Goal: Task Accomplishment & Management: Use online tool/utility

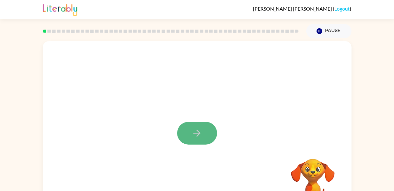
click at [193, 132] on icon "button" at bounding box center [196, 133] width 11 height 11
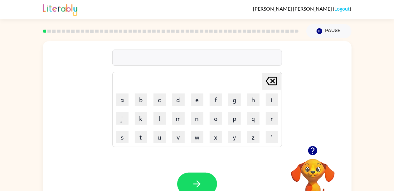
click at [316, 147] on icon "button" at bounding box center [312, 150] width 11 height 11
click at [314, 149] on icon "button" at bounding box center [312, 150] width 11 height 11
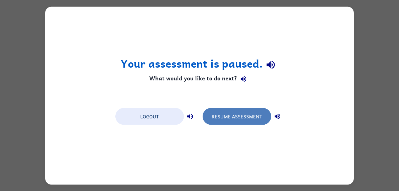
click at [256, 114] on button "Resume Assessment" at bounding box center [237, 116] width 69 height 17
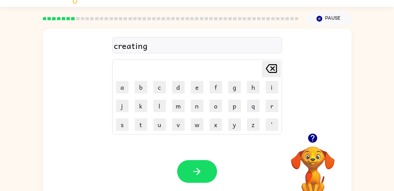
scroll to position [28, 0]
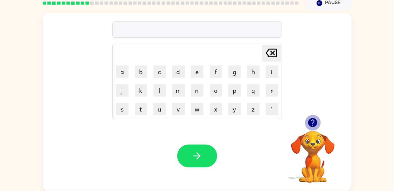
click at [314, 119] on icon "button" at bounding box center [312, 122] width 9 height 9
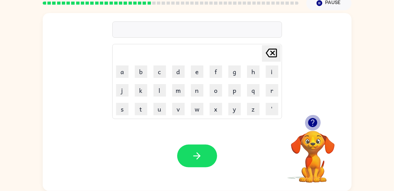
click at [310, 123] on icon "button" at bounding box center [312, 122] width 9 height 9
click at [312, 120] on icon "button" at bounding box center [312, 122] width 11 height 11
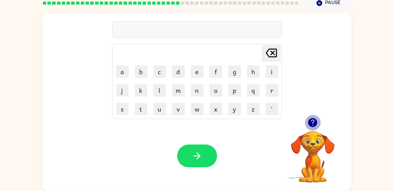
click at [312, 120] on icon "button" at bounding box center [312, 122] width 11 height 11
click at [312, 120] on div "[PERSON_NAME] last character input a b c d e f g h i j k l m n o p q r s t u v …" at bounding box center [197, 102] width 309 height 178
click at [312, 120] on icon "button" at bounding box center [312, 122] width 11 height 11
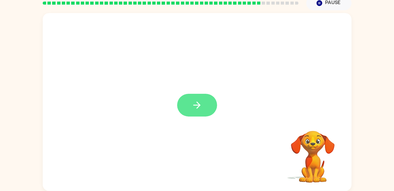
click at [195, 107] on icon "button" at bounding box center [196, 105] width 11 height 11
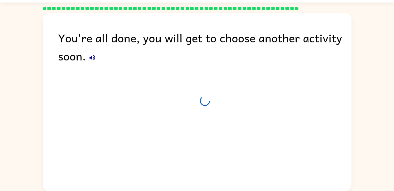
scroll to position [17, 0]
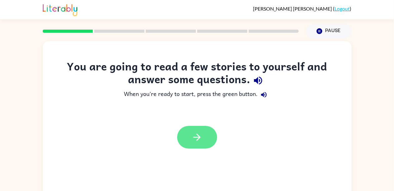
click at [192, 134] on icon "button" at bounding box center [196, 137] width 11 height 11
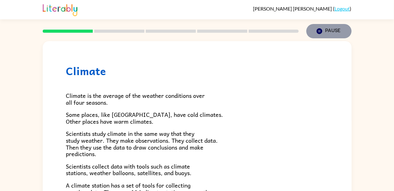
click at [320, 25] on button "Pause Pause" at bounding box center [328, 31] width 45 height 14
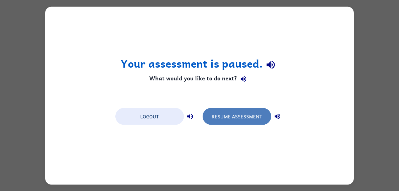
click at [246, 117] on button "Resume Assessment" at bounding box center [237, 116] width 69 height 17
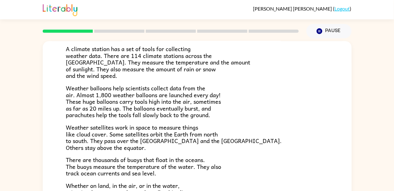
scroll to position [137, 0]
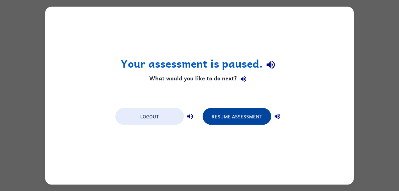
click at [243, 116] on button "Resume Assessment" at bounding box center [237, 116] width 69 height 17
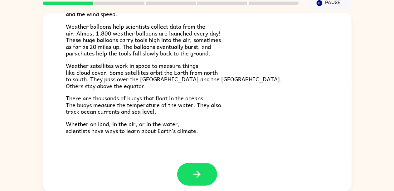
scroll to position [172, 0]
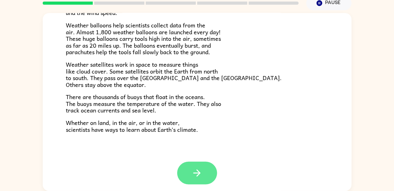
click at [204, 171] on button "button" at bounding box center [197, 173] width 40 height 23
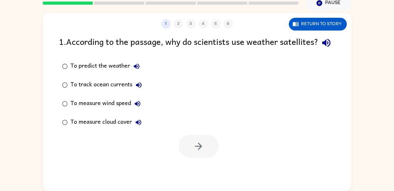
scroll to position [0, 0]
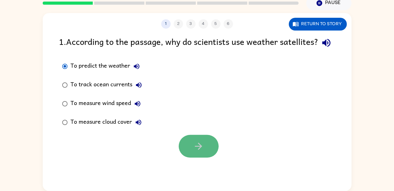
click at [193, 158] on button "button" at bounding box center [199, 146] width 40 height 23
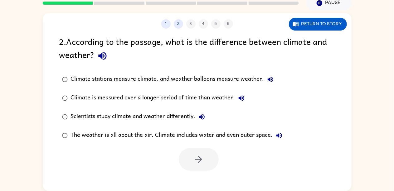
click at [150, 75] on div "Climate stations measure climate, and weather balloons measure weather." at bounding box center [174, 79] width 206 height 12
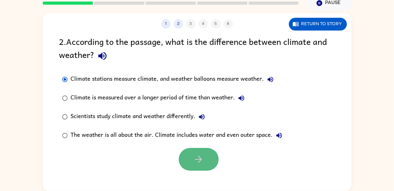
click at [199, 157] on icon "button" at bounding box center [198, 159] width 7 height 7
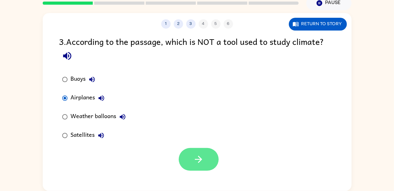
click at [186, 159] on button "button" at bounding box center [199, 159] width 40 height 23
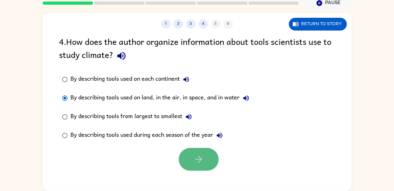
click at [190, 159] on button "button" at bounding box center [199, 159] width 40 height 23
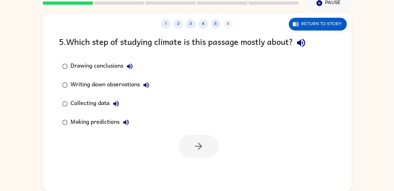
click at [102, 102] on div "Collecting data" at bounding box center [96, 104] width 51 height 12
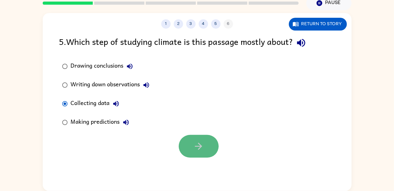
click at [191, 143] on button "button" at bounding box center [199, 146] width 40 height 23
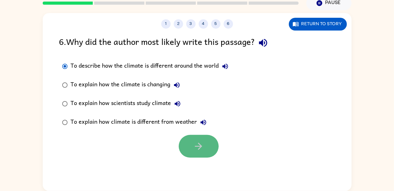
click at [198, 139] on button "button" at bounding box center [199, 146] width 40 height 23
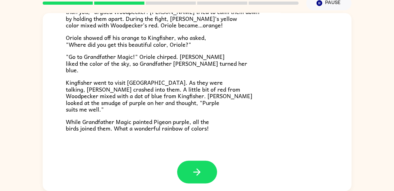
scroll to position [161, 0]
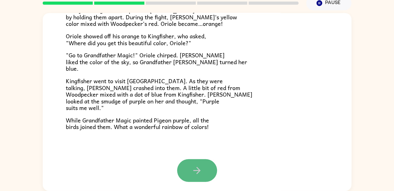
click at [193, 167] on icon "button" at bounding box center [196, 170] width 11 height 11
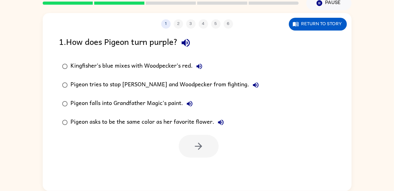
scroll to position [0, 0]
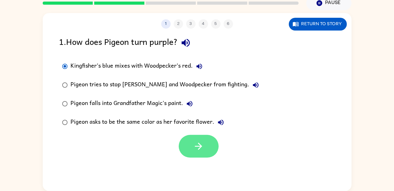
click at [198, 149] on icon "button" at bounding box center [198, 146] width 11 height 11
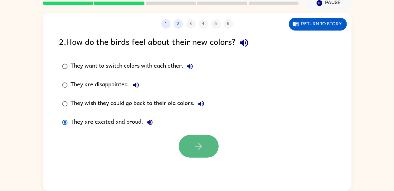
click at [193, 146] on icon "button" at bounding box center [198, 146] width 11 height 11
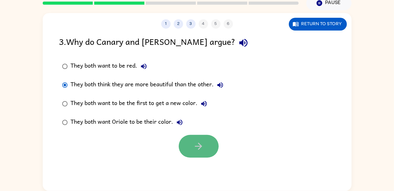
click at [202, 143] on icon "button" at bounding box center [198, 146] width 11 height 11
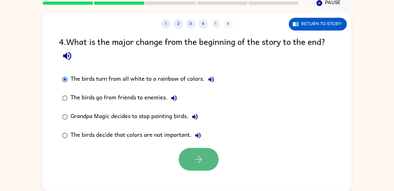
click at [200, 152] on button "button" at bounding box center [199, 159] width 40 height 23
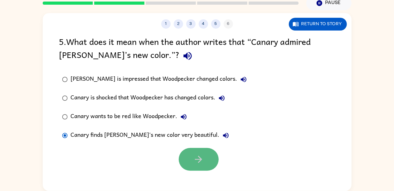
click at [201, 156] on icon "button" at bounding box center [198, 159] width 11 height 11
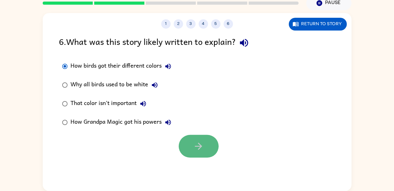
click at [202, 141] on icon "button" at bounding box center [198, 146] width 11 height 11
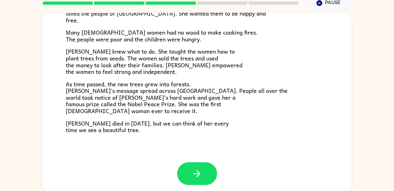
scroll to position [175, 0]
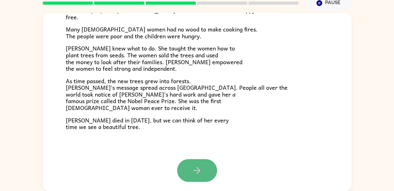
click at [195, 166] on icon "button" at bounding box center [196, 170] width 11 height 11
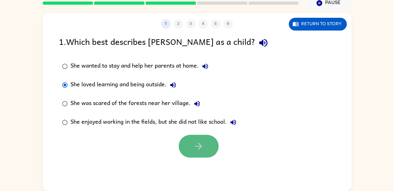
click at [200, 143] on icon "button" at bounding box center [198, 146] width 11 height 11
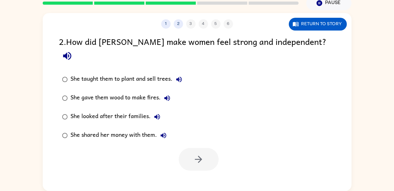
click at [57, 73] on label "She taught them to plant and sell trees." at bounding box center [122, 79] width 133 height 19
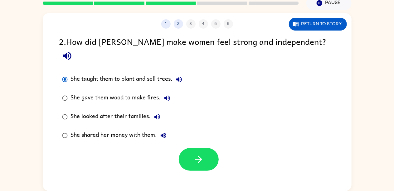
click at [180, 148] on div at bounding box center [199, 159] width 40 height 23
click at [195, 154] on icon "button" at bounding box center [198, 159] width 11 height 11
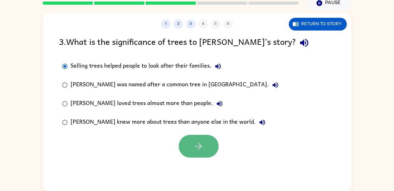
click at [196, 136] on button "button" at bounding box center [199, 146] width 40 height 23
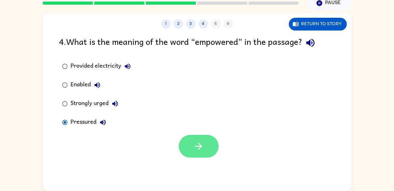
click at [191, 144] on button "button" at bounding box center [199, 146] width 40 height 23
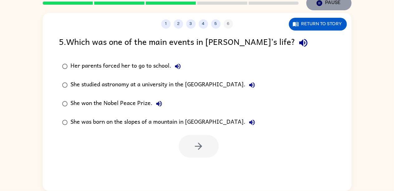
click at [321, 4] on icon "button" at bounding box center [319, 3] width 6 height 6
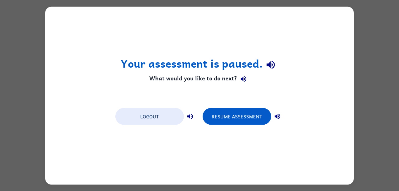
click at [239, 107] on div "Logout Resume Assessment" at bounding box center [199, 116] width 175 height 24
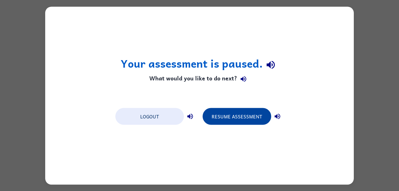
click at [239, 114] on button "Resume Assessment" at bounding box center [237, 116] width 69 height 17
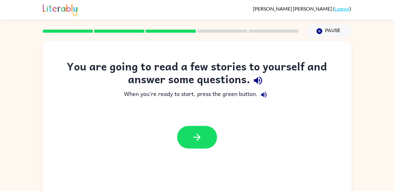
click at [216, 144] on div at bounding box center [197, 137] width 40 height 23
click at [197, 137] on icon "button" at bounding box center [196, 137] width 7 height 7
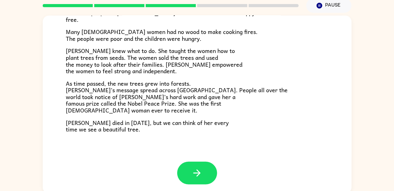
scroll to position [28, 0]
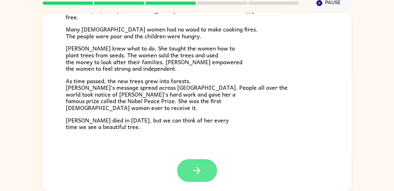
click at [196, 173] on icon "button" at bounding box center [196, 170] width 11 height 11
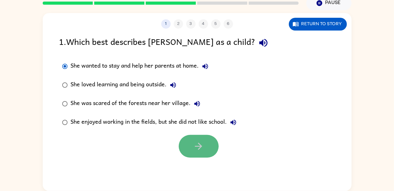
click at [202, 145] on icon "button" at bounding box center [198, 146] width 11 height 11
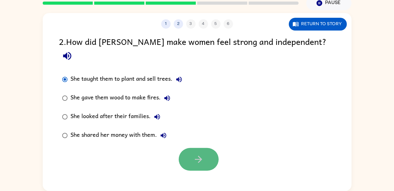
click at [209, 148] on button "button" at bounding box center [199, 159] width 40 height 23
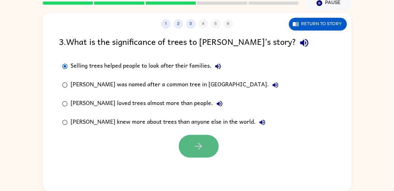
click at [206, 149] on button "button" at bounding box center [199, 146] width 40 height 23
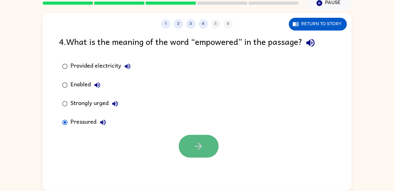
click at [192, 142] on button "button" at bounding box center [199, 146] width 40 height 23
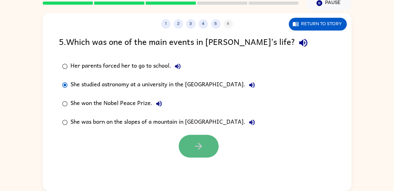
click at [196, 140] on button "button" at bounding box center [199, 146] width 40 height 23
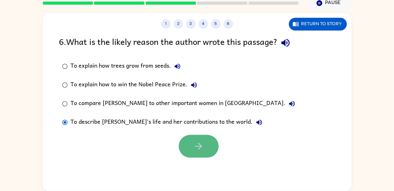
click at [186, 150] on button "button" at bounding box center [199, 146] width 40 height 23
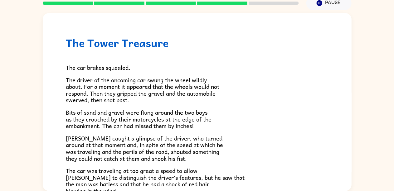
click at [186, 150] on span "Frank caught a glimpse of the driver, who turned around at that moment and, in …" at bounding box center [144, 148] width 157 height 29
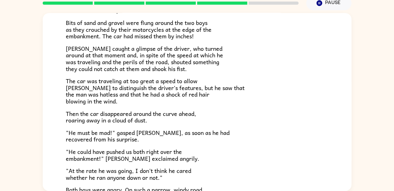
scroll to position [173, 0]
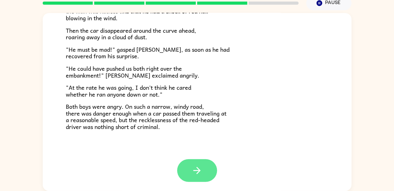
click at [198, 165] on icon "button" at bounding box center [196, 170] width 11 height 11
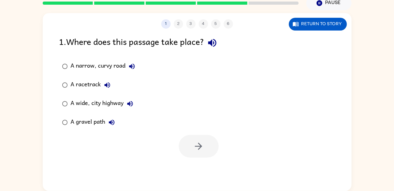
scroll to position [0, 0]
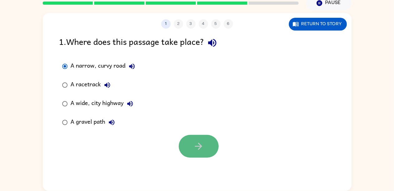
click at [197, 142] on icon "button" at bounding box center [198, 146] width 11 height 11
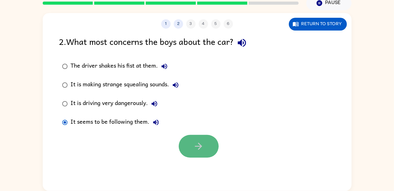
click at [199, 142] on icon "button" at bounding box center [198, 146] width 11 height 11
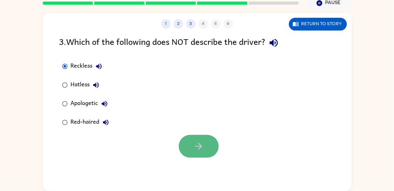
click at [204, 136] on button "button" at bounding box center [199, 146] width 40 height 23
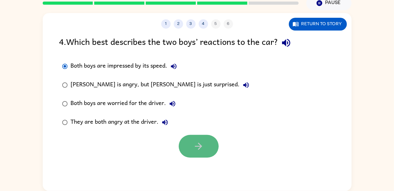
click at [202, 139] on button "button" at bounding box center [199, 146] width 40 height 23
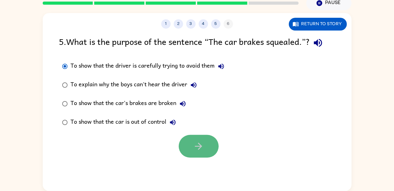
click at [195, 142] on icon "button" at bounding box center [198, 146] width 11 height 11
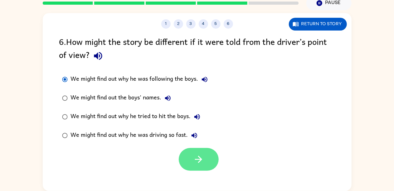
click at [195, 154] on div "6 . How might the story be different if it were told from the driver’s point of…" at bounding box center [197, 103] width 309 height 136
click at [195, 154] on icon "button" at bounding box center [198, 159] width 11 height 11
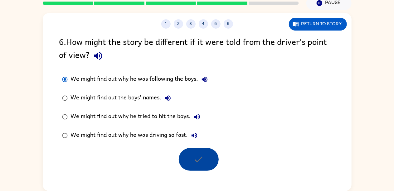
scroll to position [17, 0]
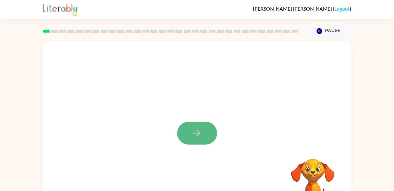
click at [193, 127] on button "button" at bounding box center [197, 133] width 40 height 23
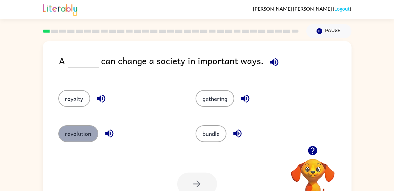
click at [75, 136] on button "revolution" at bounding box center [78, 133] width 40 height 17
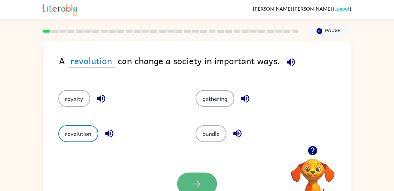
click at [188, 182] on button "button" at bounding box center [197, 184] width 40 height 23
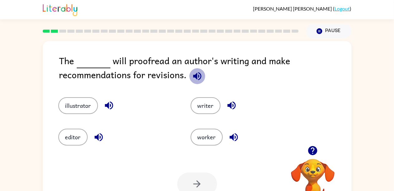
click at [195, 74] on icon "button" at bounding box center [197, 76] width 11 height 11
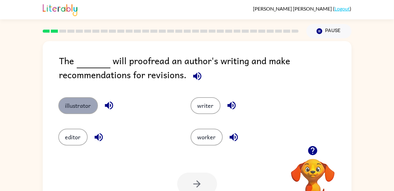
click at [82, 103] on button "illustrator" at bounding box center [78, 105] width 40 height 17
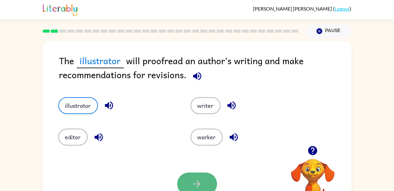
click at [204, 179] on button "button" at bounding box center [197, 184] width 40 height 23
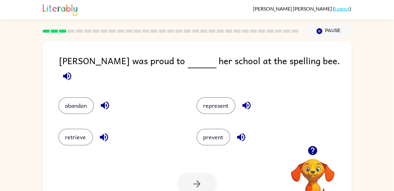
click at [73, 71] on icon "button" at bounding box center [67, 76] width 11 height 11
drag, startPoint x: 93, startPoint y: 95, endPoint x: 149, endPoint y: 114, distance: 60.1
click at [149, 114] on div "abandon represent retrieve prevent" at bounding box center [184, 116] width 276 height 63
click at [210, 99] on button "represent" at bounding box center [215, 105] width 39 height 17
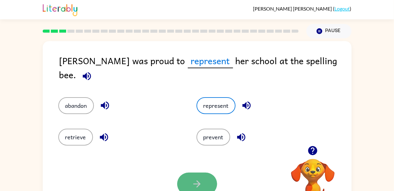
click at [196, 185] on icon "button" at bounding box center [196, 184] width 11 height 11
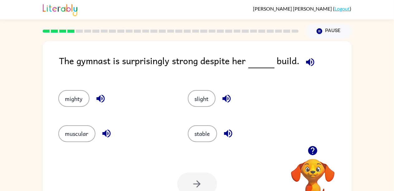
click at [311, 61] on icon "button" at bounding box center [310, 62] width 11 height 11
click at [135, 88] on div "mighty" at bounding box center [110, 95] width 129 height 35
click at [74, 132] on button "muscular" at bounding box center [76, 133] width 37 height 17
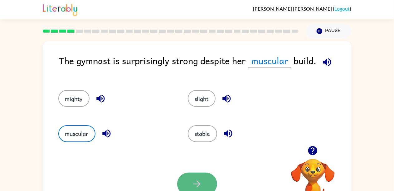
drag, startPoint x: 201, startPoint y: 179, endPoint x: 189, endPoint y: 179, distance: 11.9
click at [189, 179] on button "button" at bounding box center [197, 184] width 40 height 23
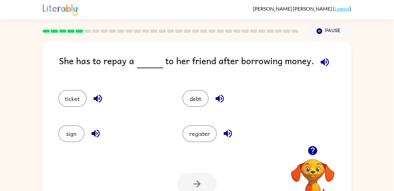
click at [143, 62] on span at bounding box center [144, 61] width 2 height 14
click at [71, 93] on button "ticket" at bounding box center [72, 98] width 28 height 17
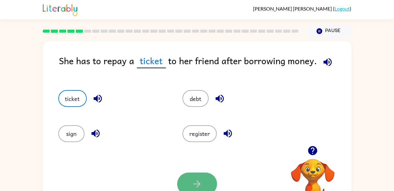
click at [200, 183] on icon "button" at bounding box center [196, 184] width 11 height 11
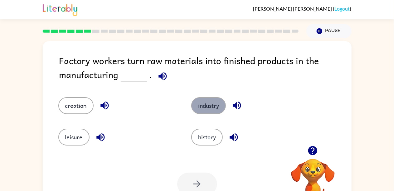
click at [202, 103] on button "industry" at bounding box center [208, 105] width 35 height 17
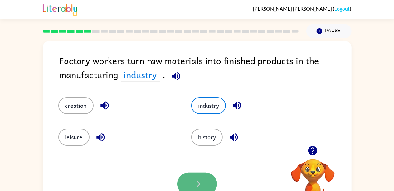
click at [188, 179] on button "button" at bounding box center [197, 184] width 40 height 23
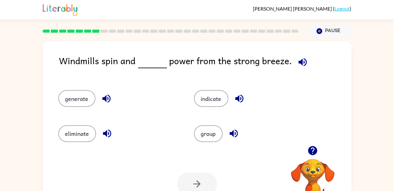
click at [188, 179] on div at bounding box center [197, 184] width 40 height 23
click at [86, 97] on button "generate" at bounding box center [76, 98] width 37 height 17
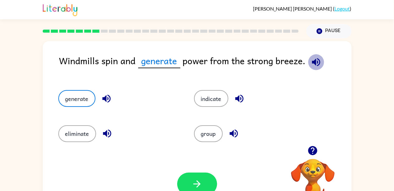
click at [319, 57] on icon "button" at bounding box center [316, 62] width 11 height 11
click at [198, 179] on icon "button" at bounding box center [196, 184] width 11 height 11
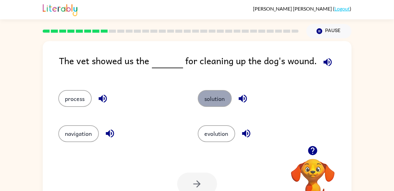
click at [214, 96] on button "solution" at bounding box center [215, 98] width 34 height 17
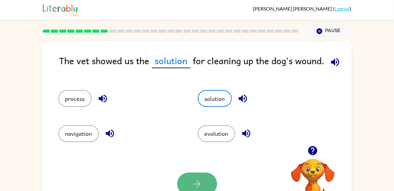
click at [196, 181] on icon "button" at bounding box center [196, 184] width 11 height 11
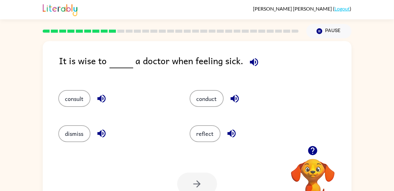
click at [196, 181] on div at bounding box center [197, 184] width 40 height 23
click at [82, 126] on button "dismiss" at bounding box center [74, 133] width 32 height 17
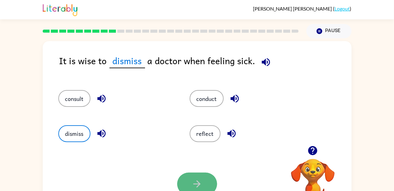
click at [192, 177] on button "button" at bounding box center [197, 184] width 40 height 23
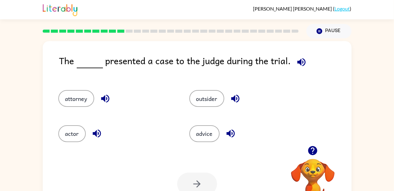
click at [192, 177] on div at bounding box center [197, 184] width 40 height 23
click at [198, 131] on button "advice" at bounding box center [204, 133] width 30 height 17
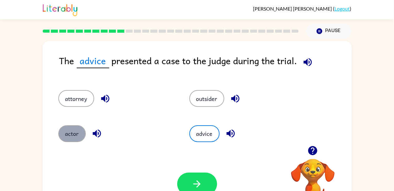
click at [71, 129] on button "actor" at bounding box center [71, 133] width 27 height 17
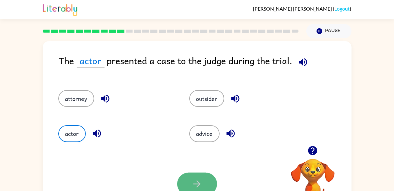
click at [192, 176] on button "button" at bounding box center [197, 184] width 40 height 23
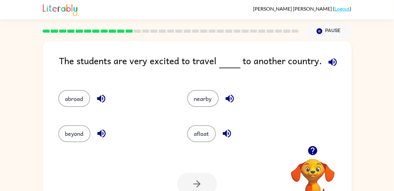
click at [222, 99] on button "button" at bounding box center [230, 99] width 16 height 16
drag, startPoint x: 72, startPoint y: 100, endPoint x: 65, endPoint y: 96, distance: 8.0
click at [65, 96] on button "abroad" at bounding box center [74, 98] width 32 height 17
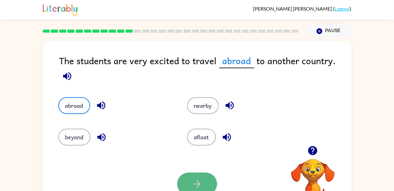
click at [188, 177] on button "button" at bounding box center [197, 184] width 40 height 23
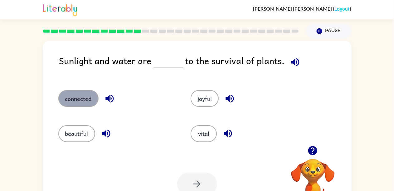
click at [91, 95] on button "connected" at bounding box center [78, 98] width 40 height 17
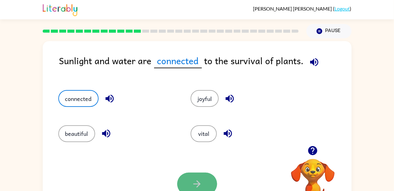
click at [195, 180] on icon "button" at bounding box center [196, 184] width 11 height 11
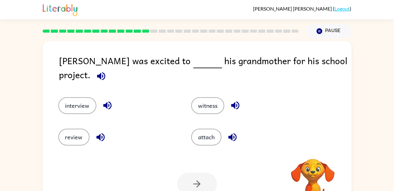
click at [195, 180] on div at bounding box center [197, 184] width 40 height 23
click at [81, 97] on button "interview" at bounding box center [77, 105] width 38 height 17
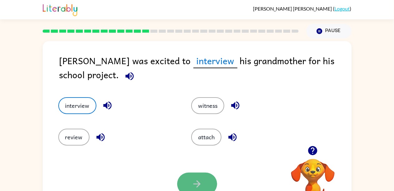
click at [200, 184] on icon "button" at bounding box center [196, 184] width 7 height 7
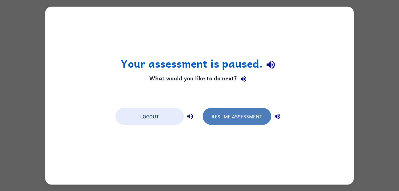
click at [231, 115] on button "Resume Assessment" at bounding box center [237, 116] width 69 height 17
click at [228, 114] on button "Resume Assessment" at bounding box center [237, 116] width 69 height 17
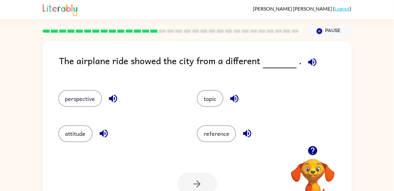
drag, startPoint x: 80, startPoint y: 97, endPoint x: 201, endPoint y: 178, distance: 145.5
click at [201, 178] on div "The airplane ride showed the city from a different . perspective topic attitude…" at bounding box center [197, 130] width 309 height 178
click at [201, 178] on div at bounding box center [197, 184] width 40 height 23
click at [70, 96] on button "perspective" at bounding box center [80, 98] width 44 height 17
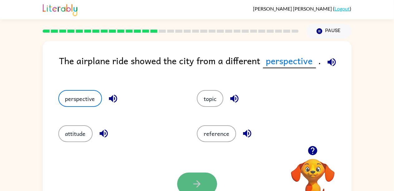
click at [190, 180] on button "button" at bounding box center [197, 184] width 40 height 23
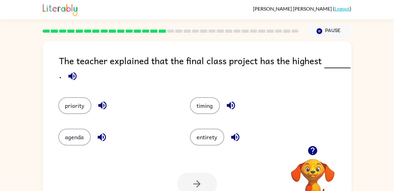
click at [161, 130] on div "agenda" at bounding box center [116, 137] width 117 height 17
click at [208, 111] on button "timing" at bounding box center [205, 105] width 30 height 17
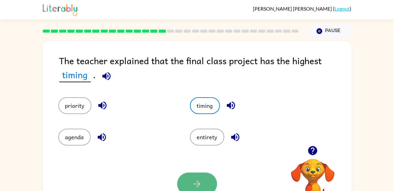
click at [195, 179] on icon "button" at bounding box center [196, 184] width 11 height 11
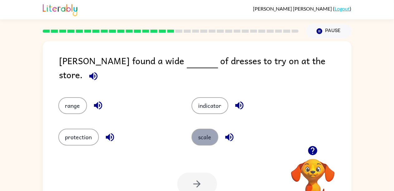
click at [201, 137] on button "scale" at bounding box center [204, 137] width 27 height 17
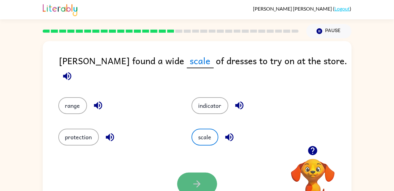
click at [193, 180] on icon "button" at bounding box center [196, 184] width 11 height 11
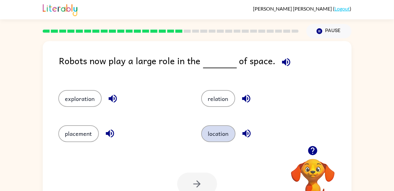
click at [212, 134] on button "location" at bounding box center [218, 133] width 34 height 17
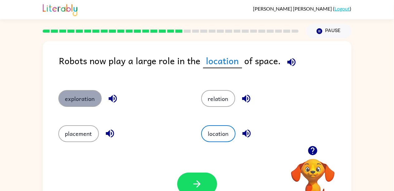
click at [87, 94] on button "exploration" at bounding box center [79, 98] width 43 height 17
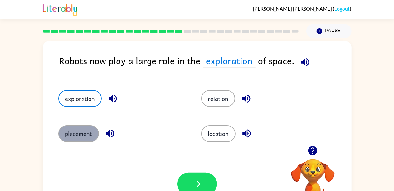
click at [78, 135] on button "placement" at bounding box center [78, 133] width 41 height 17
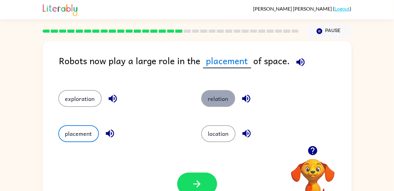
click at [225, 101] on button "relation" at bounding box center [218, 98] width 34 height 17
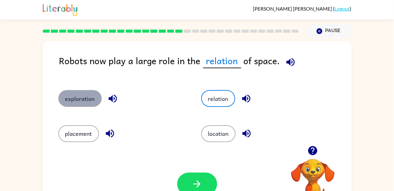
click at [83, 100] on button "exploration" at bounding box center [79, 98] width 43 height 17
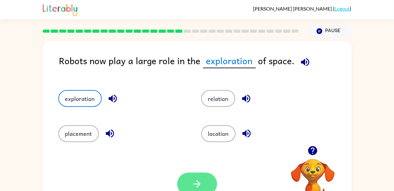
click at [200, 177] on button "button" at bounding box center [197, 184] width 40 height 23
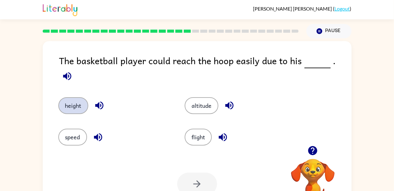
click at [73, 100] on button "height" at bounding box center [73, 105] width 30 height 17
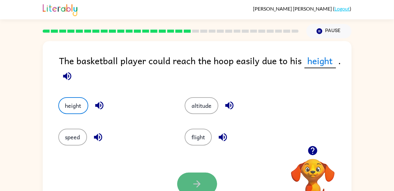
click at [199, 179] on icon "button" at bounding box center [196, 184] width 11 height 11
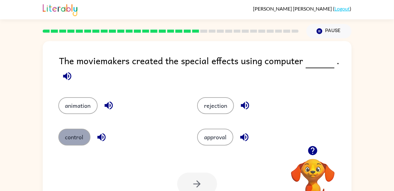
click at [71, 133] on button "control" at bounding box center [74, 137] width 32 height 17
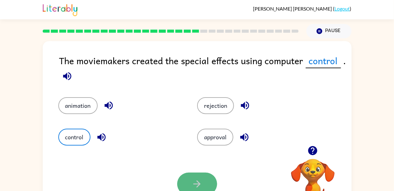
click at [190, 181] on button "button" at bounding box center [197, 184] width 40 height 23
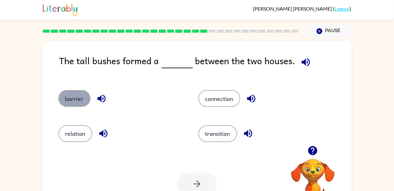
click at [74, 94] on button "barrier" at bounding box center [74, 98] width 32 height 17
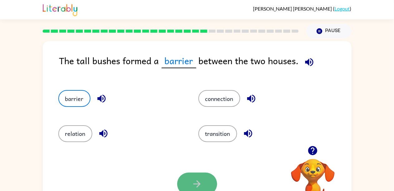
click at [198, 177] on button "button" at bounding box center [197, 184] width 40 height 23
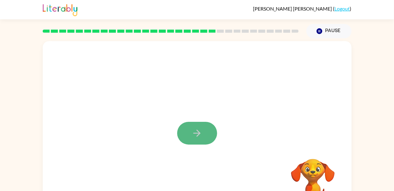
click at [198, 130] on icon "button" at bounding box center [196, 133] width 11 height 11
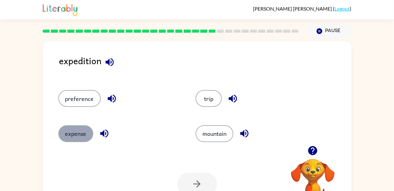
click at [81, 133] on button "expense" at bounding box center [75, 133] width 35 height 17
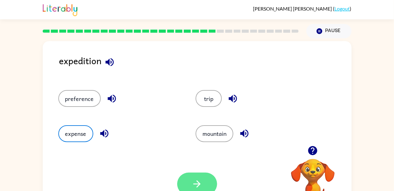
click at [206, 176] on button "button" at bounding box center [197, 184] width 40 height 23
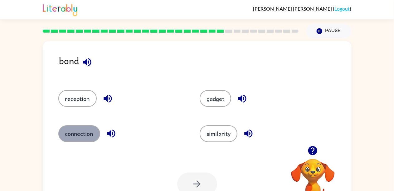
click at [83, 136] on button "connection" at bounding box center [79, 133] width 42 height 17
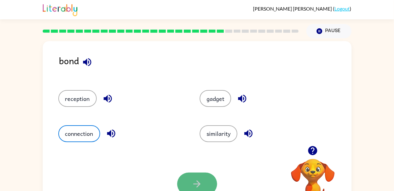
click at [201, 178] on button "button" at bounding box center [197, 184] width 40 height 23
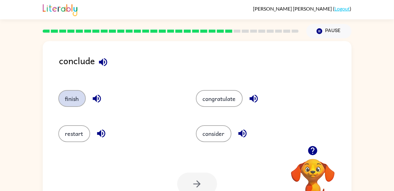
drag, startPoint x: 71, startPoint y: 98, endPoint x: 74, endPoint y: 94, distance: 4.7
click at [74, 94] on button "finish" at bounding box center [71, 98] width 27 height 17
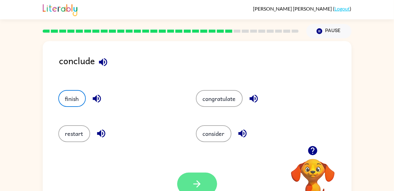
drag, startPoint x: 74, startPoint y: 94, endPoint x: 189, endPoint y: 179, distance: 143.1
click at [189, 179] on div "conclude finish congratulate restart consider Your browser must support playing…" at bounding box center [197, 130] width 309 height 178
click at [189, 179] on button "button" at bounding box center [197, 184] width 40 height 23
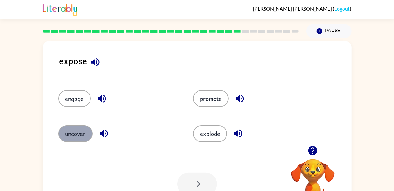
click at [82, 133] on button "uncover" at bounding box center [75, 133] width 34 height 17
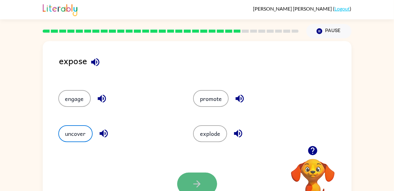
click at [197, 178] on button "button" at bounding box center [197, 184] width 40 height 23
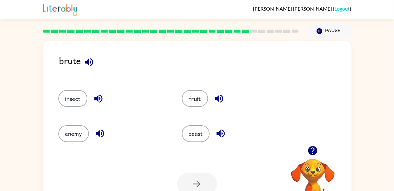
scroll to position [1, 0]
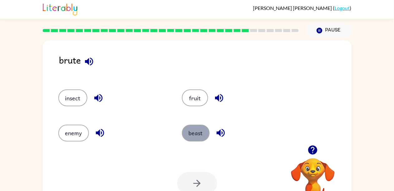
click at [199, 129] on button "beast" at bounding box center [196, 133] width 28 height 17
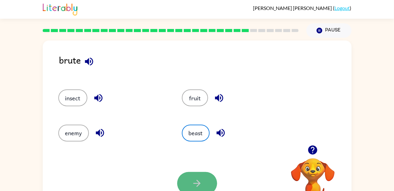
click at [198, 182] on icon "button" at bounding box center [196, 183] width 7 height 7
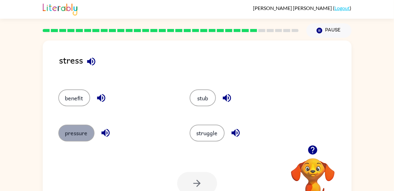
click at [77, 138] on button "pressure" at bounding box center [76, 133] width 36 height 17
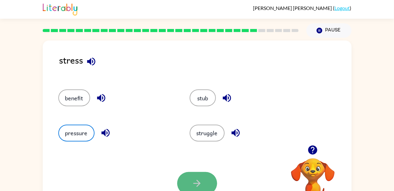
click at [195, 177] on button "button" at bounding box center [197, 183] width 40 height 23
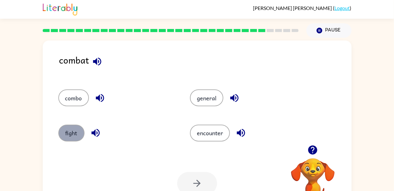
click at [75, 132] on button "fight" at bounding box center [71, 133] width 26 height 17
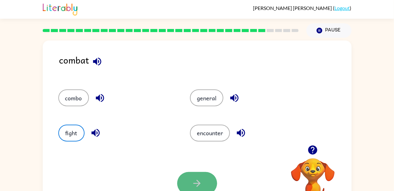
click at [200, 178] on icon "button" at bounding box center [196, 183] width 11 height 11
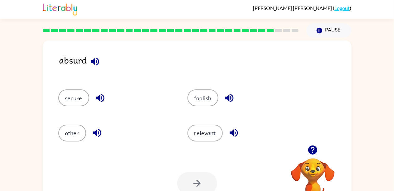
drag, startPoint x: 204, startPoint y: 98, endPoint x: 203, endPoint y: 184, distance: 86.1
click at [203, 184] on div "absurd secure foolish other relevant Your browser must support playing .mp4 fil…" at bounding box center [197, 130] width 309 height 178
click at [203, 184] on div at bounding box center [197, 183] width 40 height 23
click at [201, 97] on button "foolish" at bounding box center [202, 97] width 31 height 17
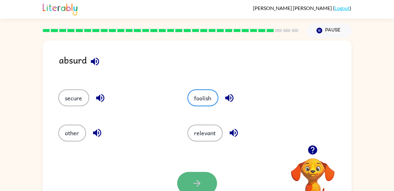
click at [201, 176] on button "button" at bounding box center [197, 183] width 40 height 23
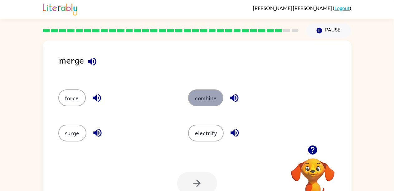
click at [205, 93] on button "combine" at bounding box center [205, 97] width 35 height 17
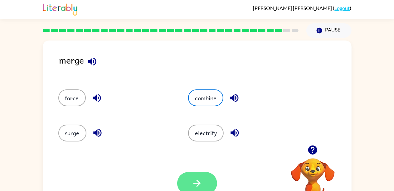
click at [199, 174] on button "button" at bounding box center [197, 183] width 40 height 23
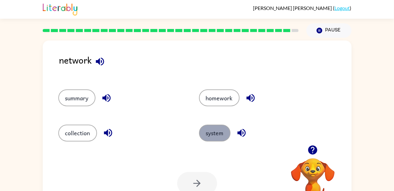
click at [214, 132] on button "system" at bounding box center [214, 133] width 31 height 17
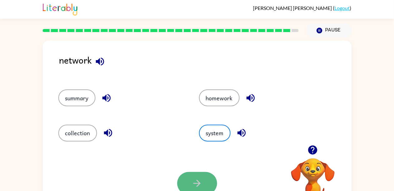
click at [198, 180] on icon "button" at bounding box center [196, 183] width 11 height 11
